Goal: Entertainment & Leisure: Consume media (video, audio)

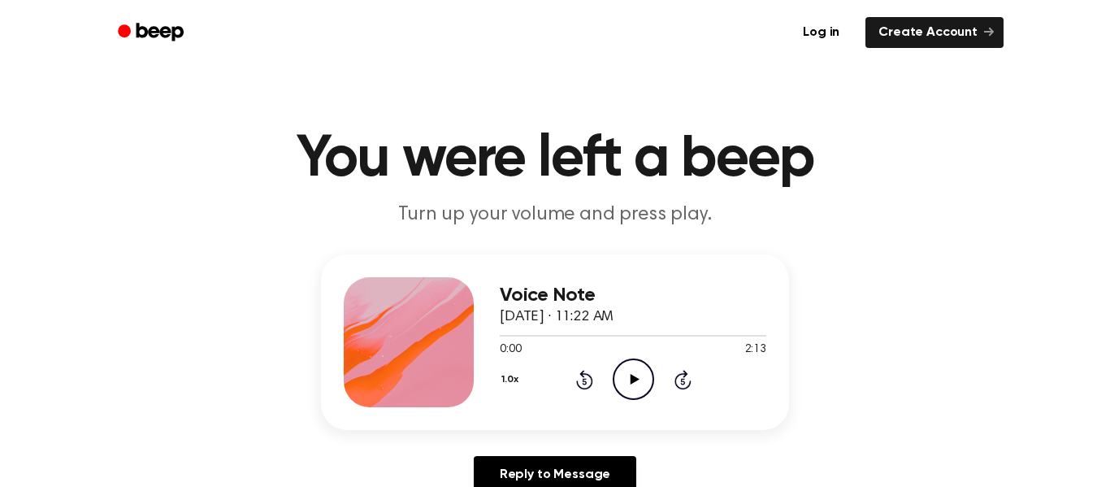
click at [634, 386] on icon "Play Audio" at bounding box center [633, 378] width 41 height 41
click at [634, 384] on icon "Pause Audio" at bounding box center [633, 378] width 41 height 41
click at [644, 376] on icon "Play Audio" at bounding box center [633, 378] width 41 height 41
click at [626, 361] on circle at bounding box center [634, 379] width 40 height 40
click at [627, 359] on icon "Play Audio" at bounding box center [633, 378] width 41 height 41
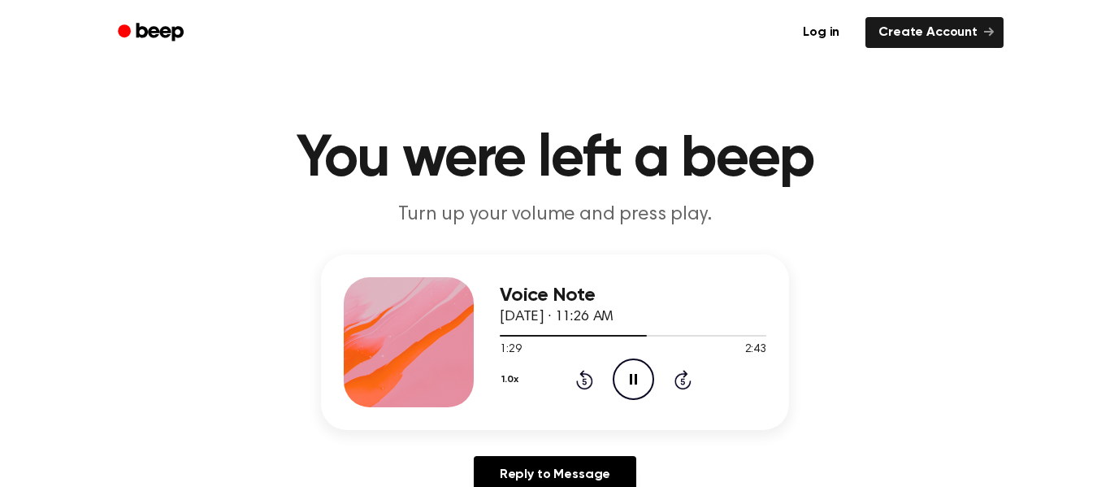
click at [636, 393] on icon "Pause Audio" at bounding box center [633, 378] width 41 height 41
click at [636, 393] on icon "Play Audio" at bounding box center [633, 378] width 41 height 41
click at [629, 382] on icon "Play Audio" at bounding box center [633, 378] width 41 height 41
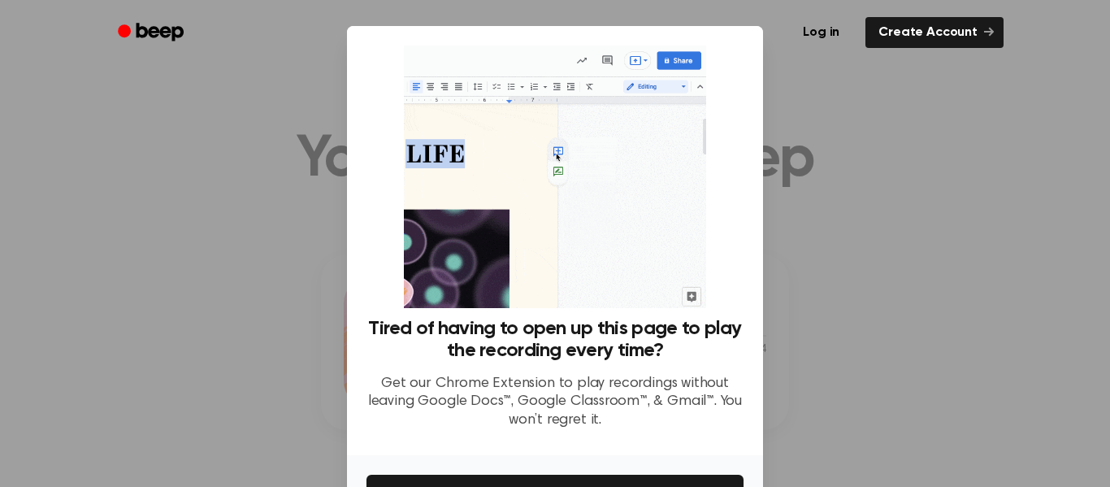
click at [866, 244] on div at bounding box center [555, 243] width 1110 height 487
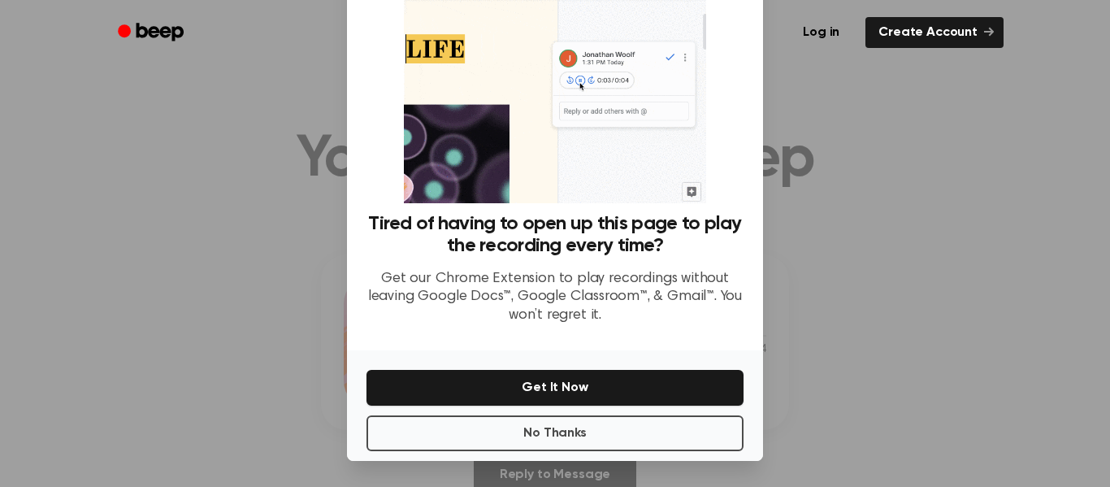
scroll to position [99, 0]
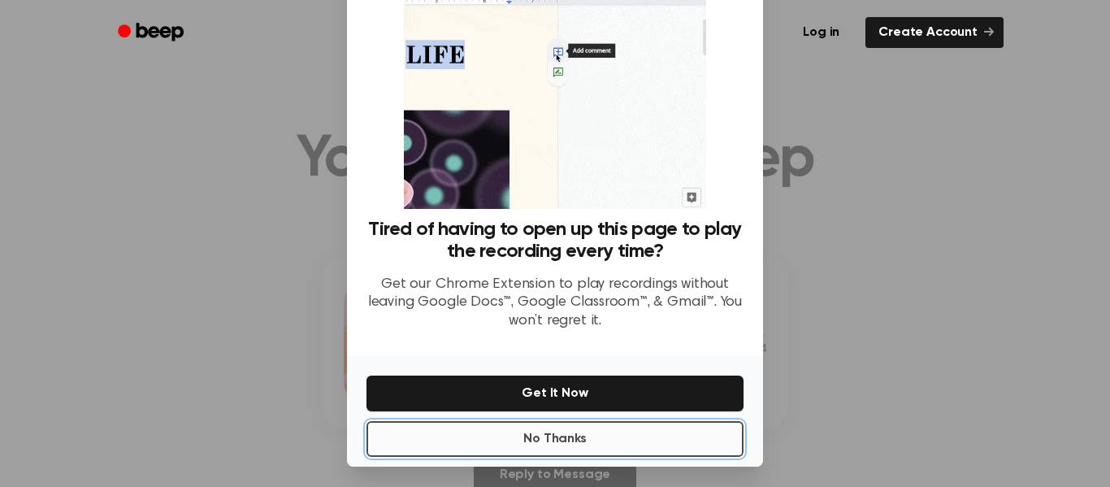
click at [618, 432] on button "No Thanks" at bounding box center [555, 439] width 377 height 36
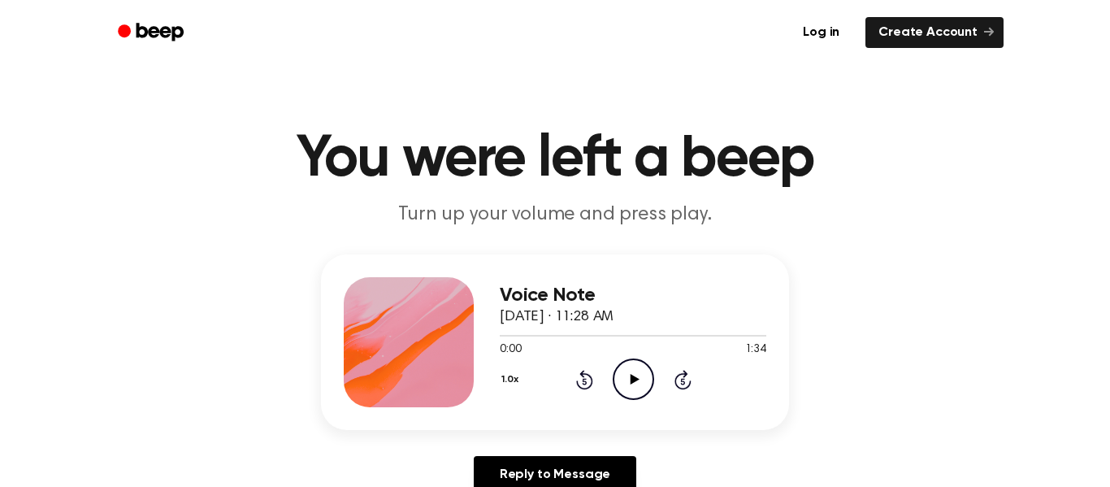
click at [639, 389] on icon "Play Audio" at bounding box center [633, 378] width 41 height 41
